Goal: Book appointment/travel/reservation

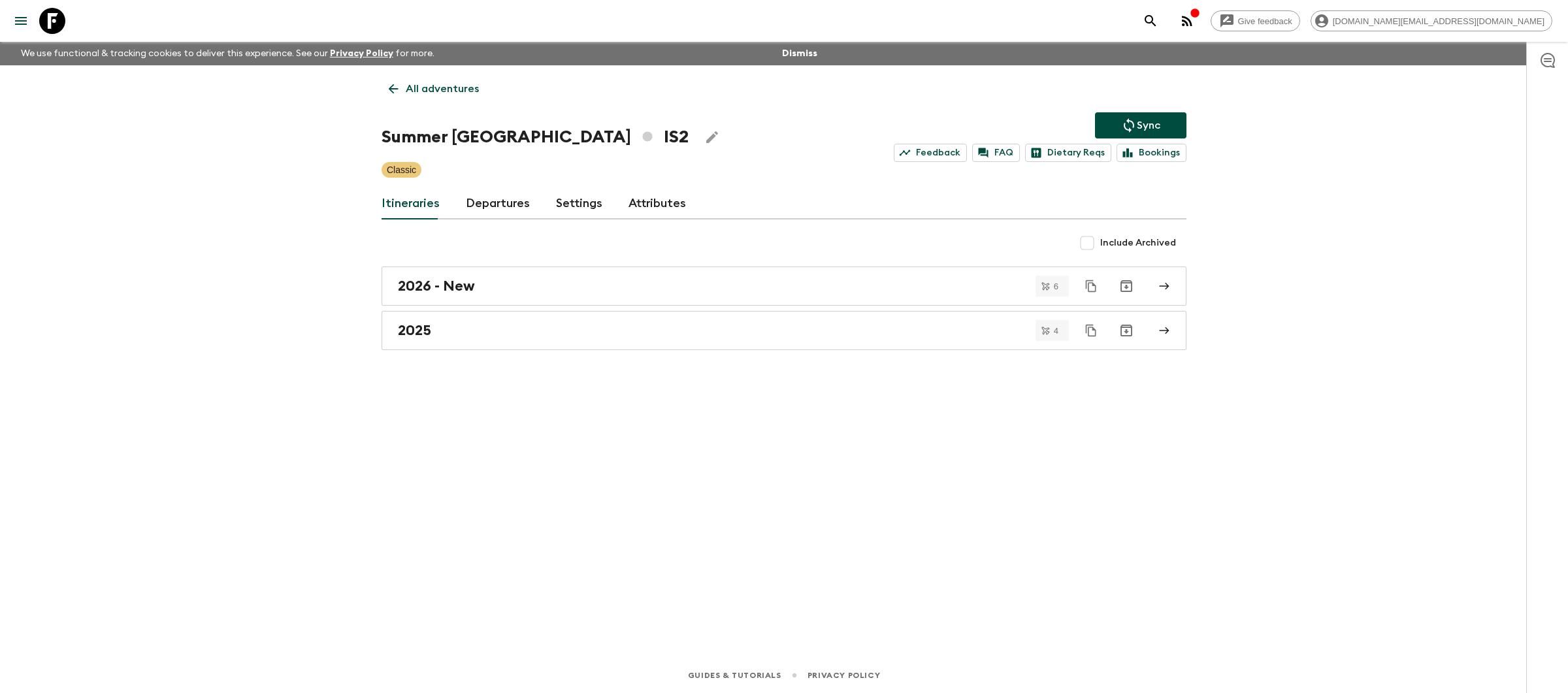
click at [436, 88] on p "All adventures" at bounding box center [442, 88] width 73 height 15
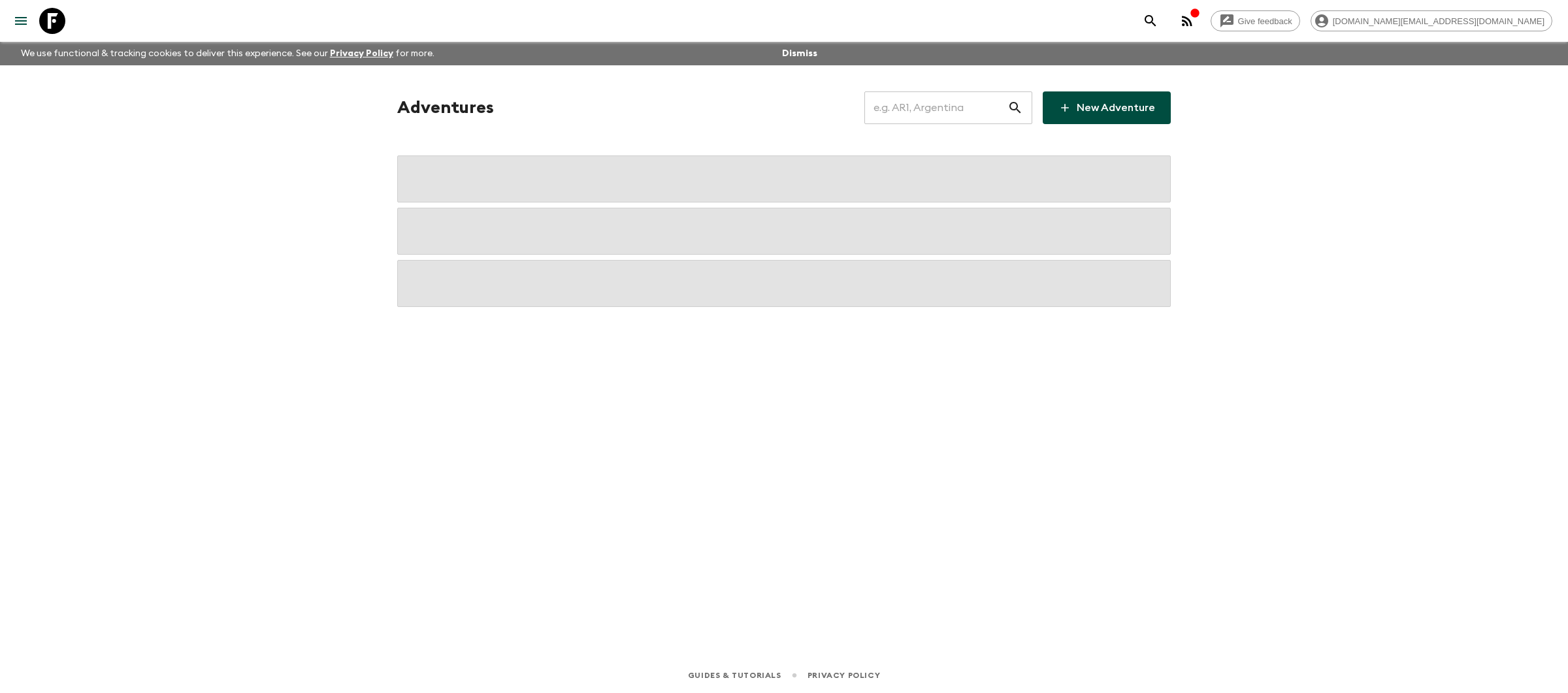
click at [947, 105] on input "text" at bounding box center [935, 107] width 143 height 36
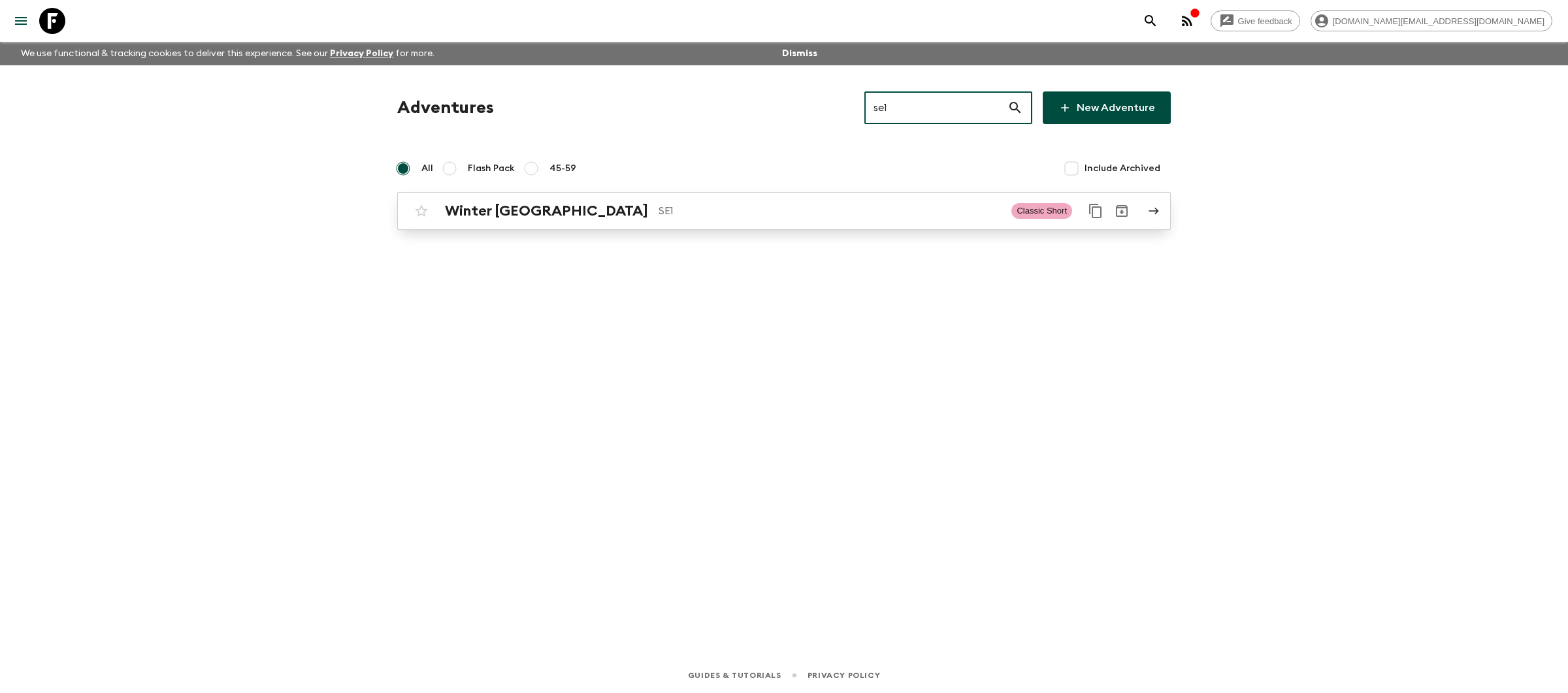
type input "se1"
click at [914, 203] on p "SE1" at bounding box center [830, 211] width 342 height 15
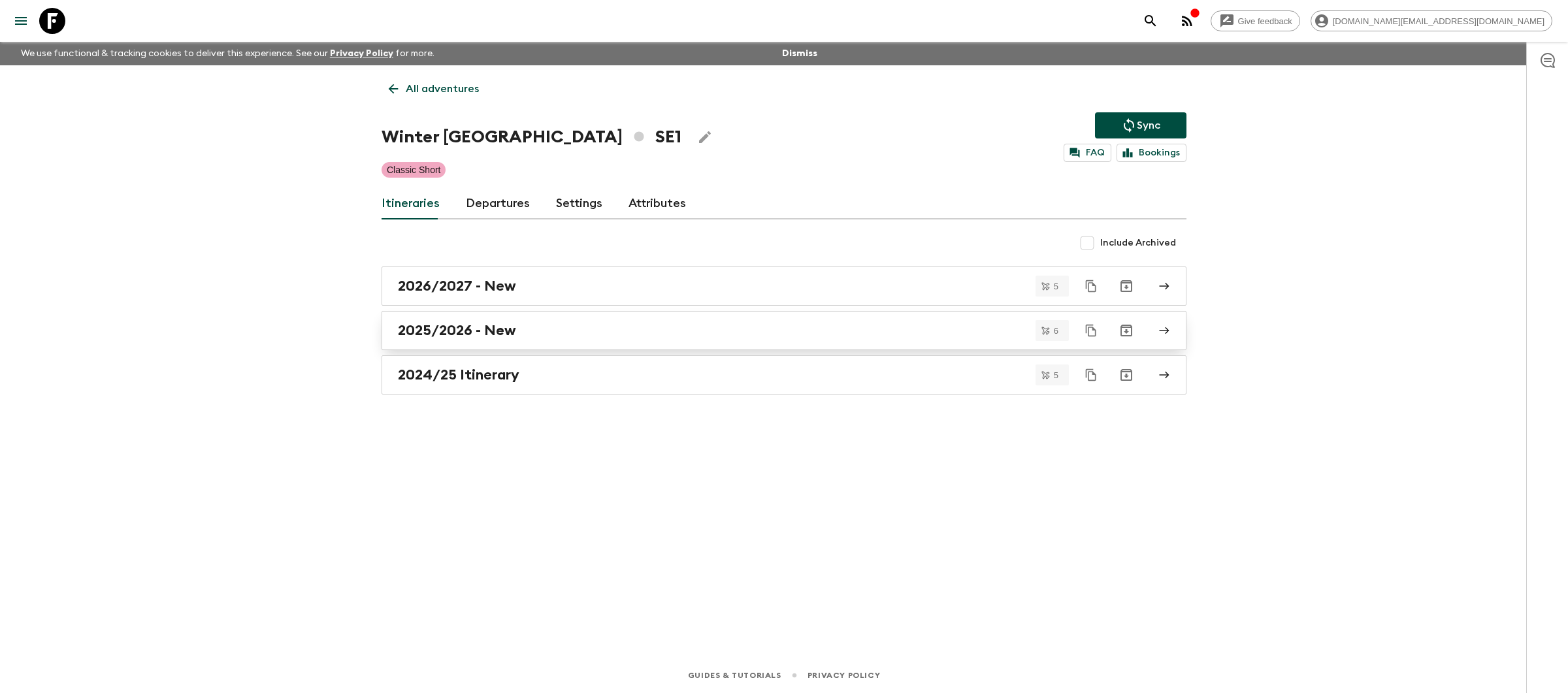
click at [595, 333] on div "2025/2026 - New" at bounding box center [772, 331] width 747 height 17
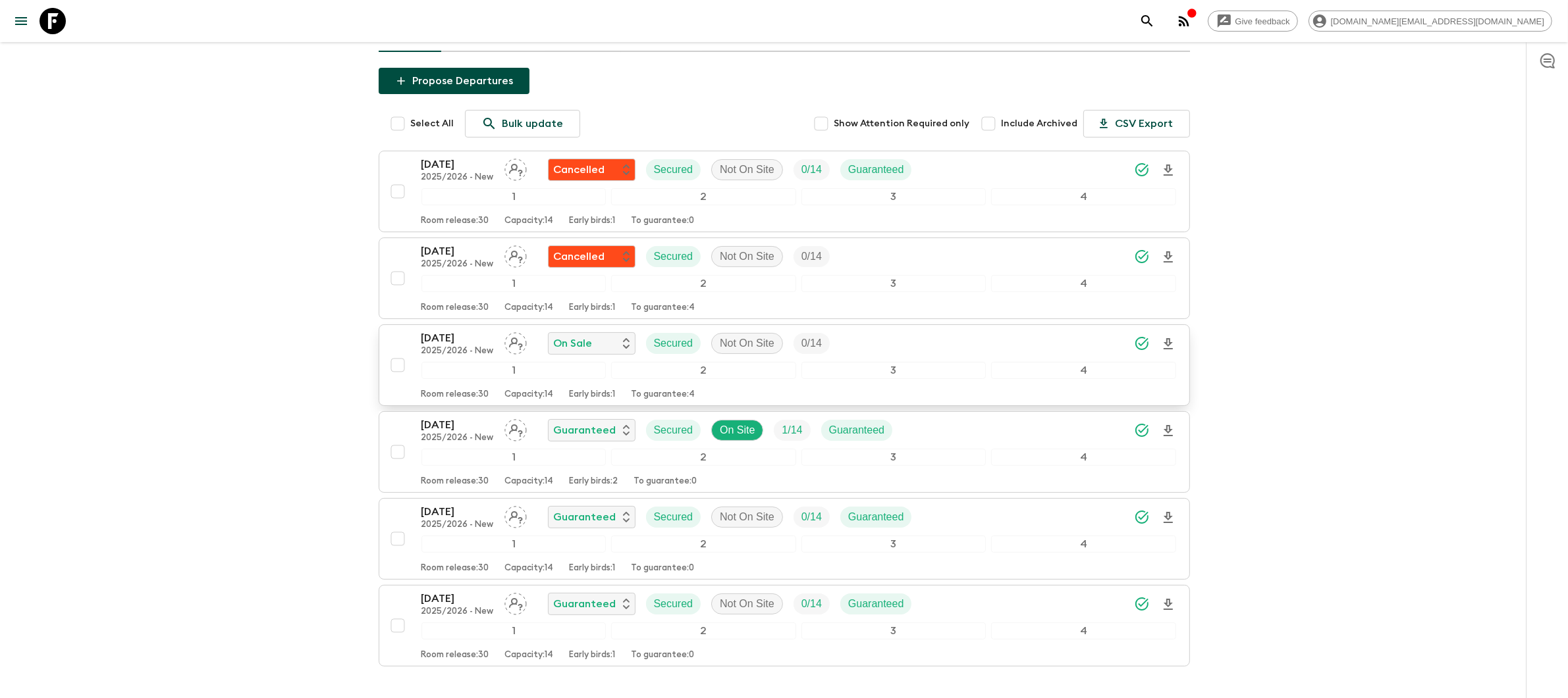
scroll to position [146, 0]
